Goal: Information Seeking & Learning: Find specific fact

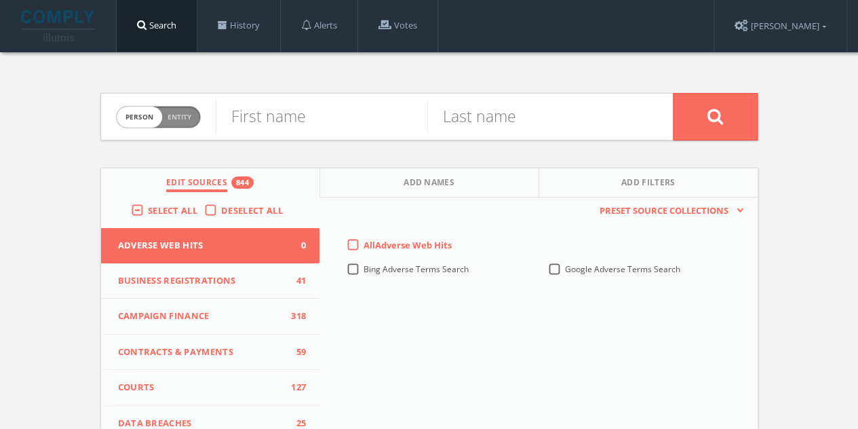
click at [183, 117] on span "Entity" at bounding box center [180, 117] width 24 height 10
checkbox input "true"
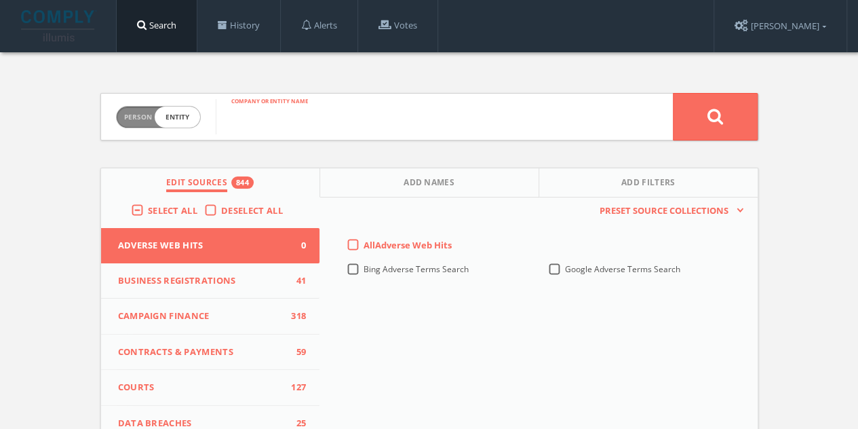
click at [322, 108] on input "text" at bounding box center [444, 116] width 457 height 35
type input "Growing Seeds Learning Academy"
click at [673, 93] on button at bounding box center [715, 117] width 85 height 48
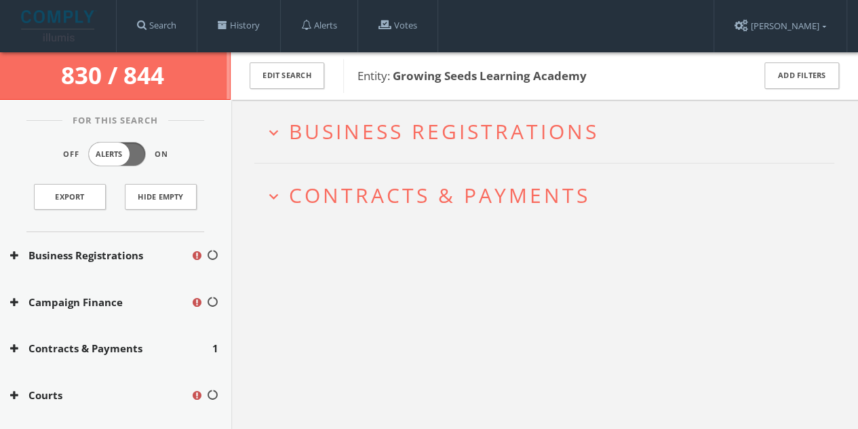
click at [348, 135] on span "Business Registrations" at bounding box center [444, 131] width 310 height 28
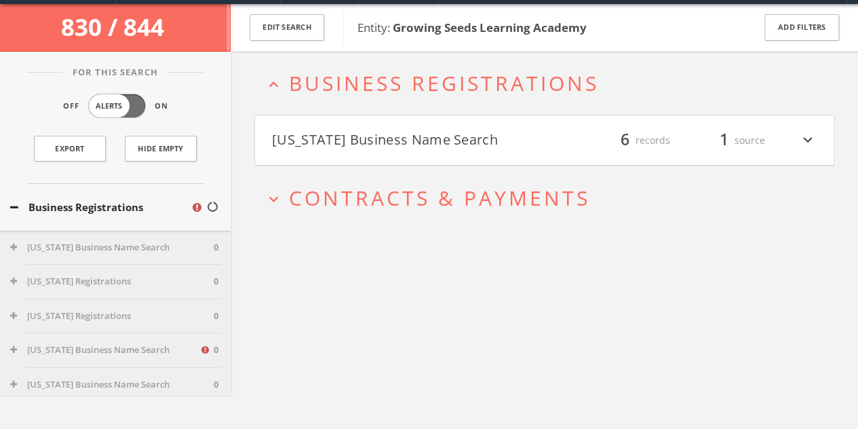
click at [352, 154] on h4 "[US_STATE] Business Name Search filter_list 6 records 1 source expand_more" at bounding box center [544, 140] width 579 height 50
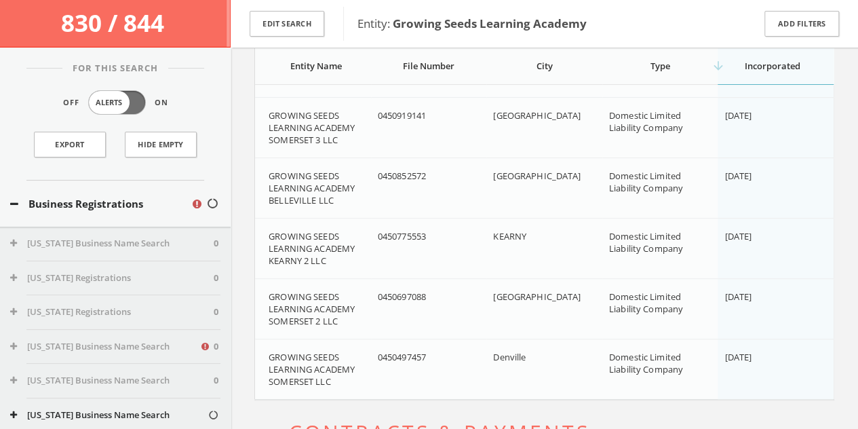
scroll to position [341, 0]
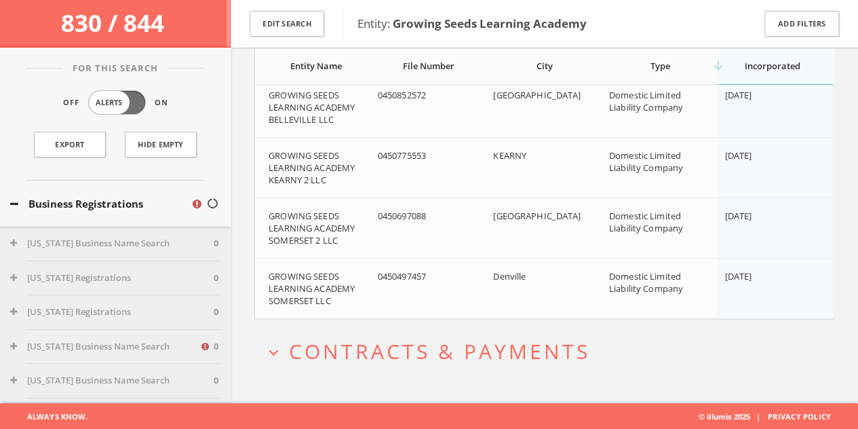
click at [351, 370] on h2 "expand_more Contracts & Payments" at bounding box center [544, 351] width 580 height 63
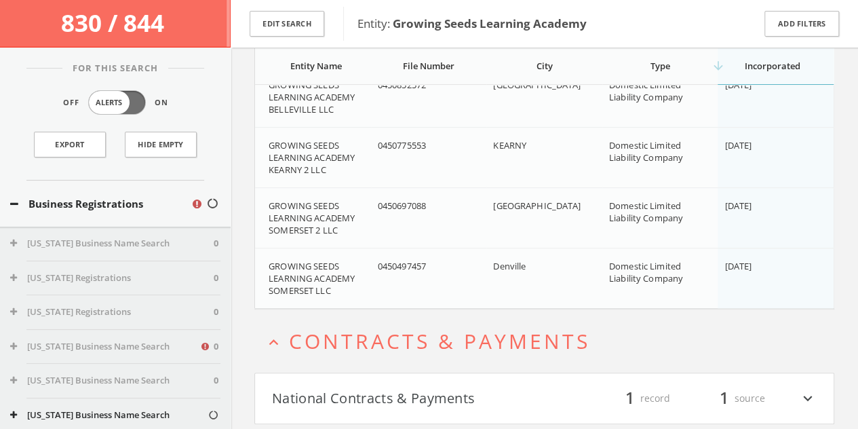
scroll to position [391, 0]
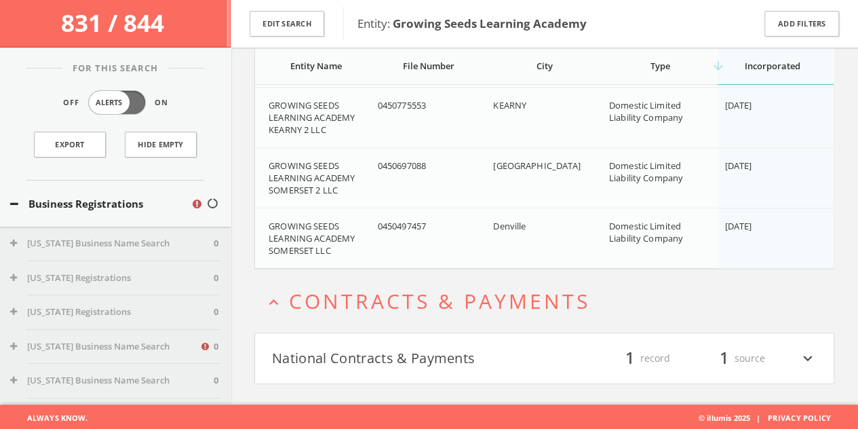
click at [353, 373] on h4 "National Contracts & Payments filter_list 1 record 1 source expand_more" at bounding box center [544, 358] width 579 height 50
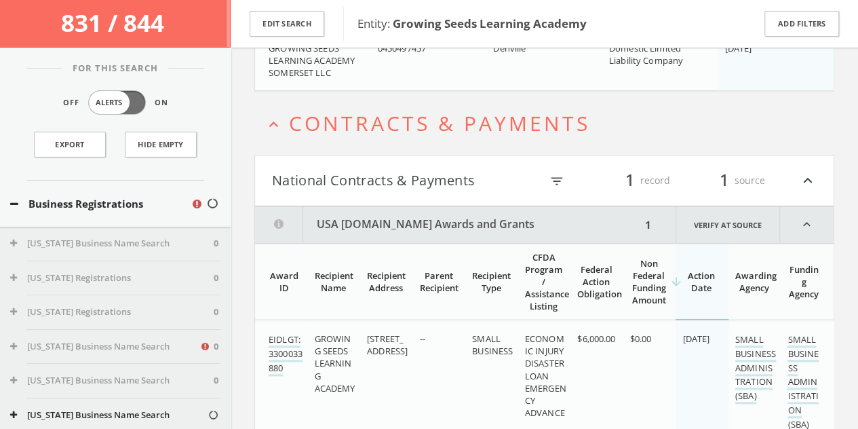
scroll to position [628, 0]
